Goal: Task Accomplishment & Management: Use online tool/utility

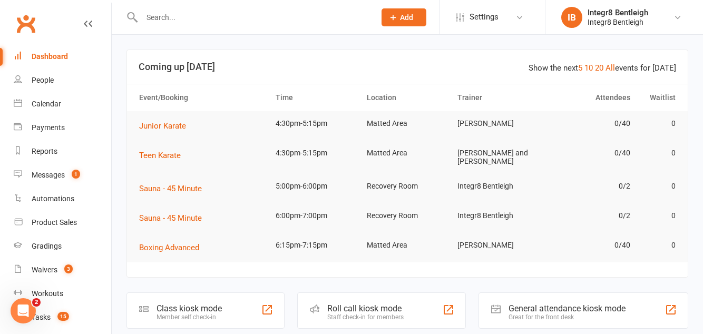
click at [215, 310] on div "Class kiosk mode" at bounding box center [188, 308] width 65 height 10
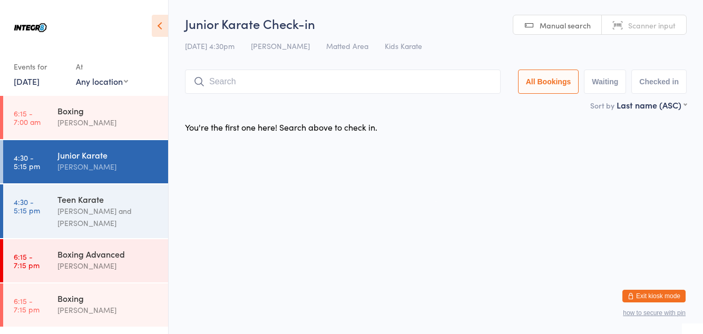
click at [328, 111] on div "Sort by Last name (ASC) First name (ASC) First name (DESC) Last name (ASC) Last…" at bounding box center [436, 105] width 502 height 12
click at [325, 81] on input "search" at bounding box center [343, 82] width 316 height 24
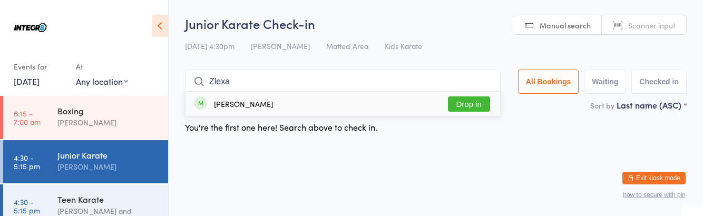
type input "Zlexa"
click at [487, 106] on button "Drop in" at bounding box center [469, 103] width 42 height 15
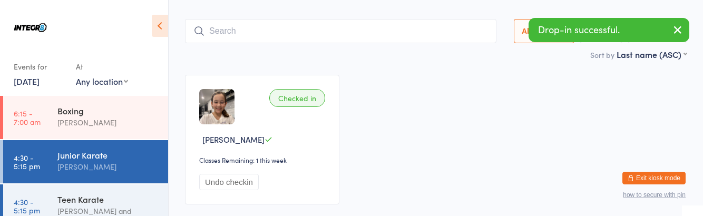
scroll to position [51, 0]
click at [117, 216] on div "[PERSON_NAME] and [PERSON_NAME]" at bounding box center [108, 217] width 102 height 24
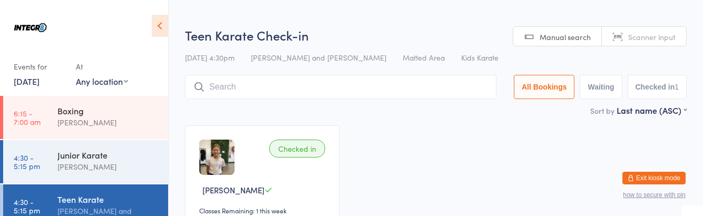
click at [122, 178] on div "Junior Karate Giuseppe Amato" at bounding box center [112, 161] width 111 height 42
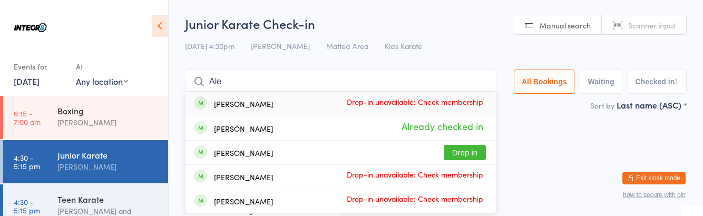
type input "Ale"
click at [469, 152] on button "Drop in" at bounding box center [465, 152] width 42 height 15
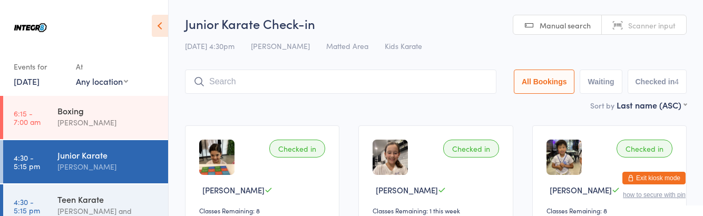
click at [38, 215] on link "4:30 - 5:15 pm Teen Karate Giuseppe Amato and Domenic Amato" at bounding box center [85, 211] width 165 height 54
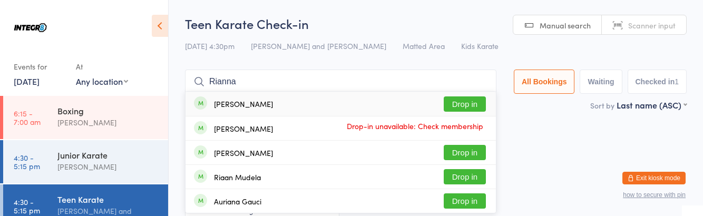
type input "Rianna"
click at [474, 104] on button "Drop in" at bounding box center [465, 103] width 42 height 15
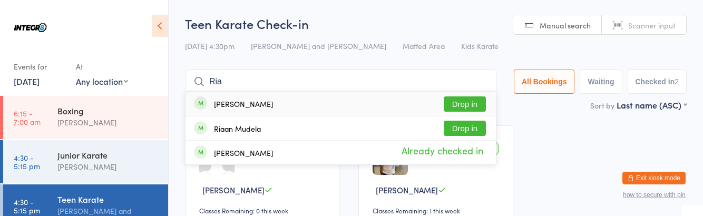
type input "Ria"
click at [474, 106] on button "Drop in" at bounding box center [465, 103] width 42 height 15
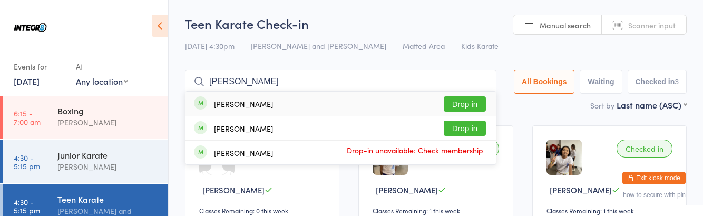
type input "Meha"
click at [460, 100] on button "Drop in" at bounding box center [465, 103] width 42 height 15
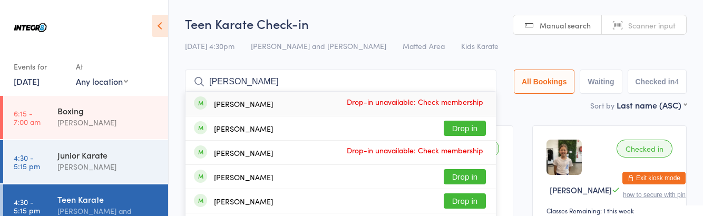
type input "Jos"
click at [466, 153] on span "Drop-in unavailable: Check membership" at bounding box center [415, 150] width 142 height 16
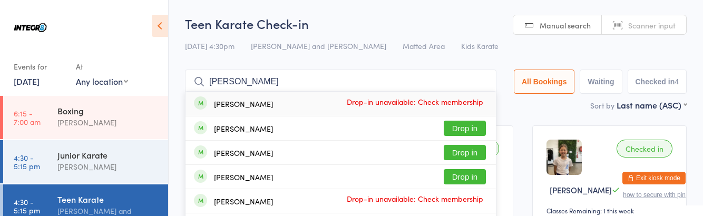
type input "Josh"
click at [468, 130] on button "Drop in" at bounding box center [465, 128] width 42 height 15
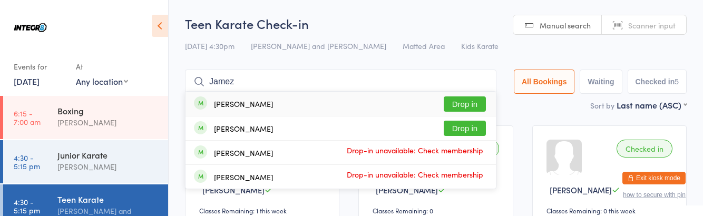
type input "Jamez"
click at [210, 128] on div "James Qin" at bounding box center [233, 129] width 79 height 12
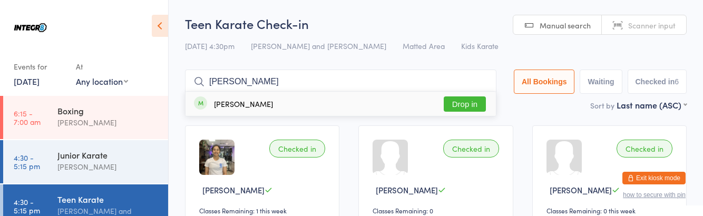
type input "Rayna"
click at [472, 107] on button "Drop in" at bounding box center [465, 103] width 42 height 15
